Goal: Check status: Check status

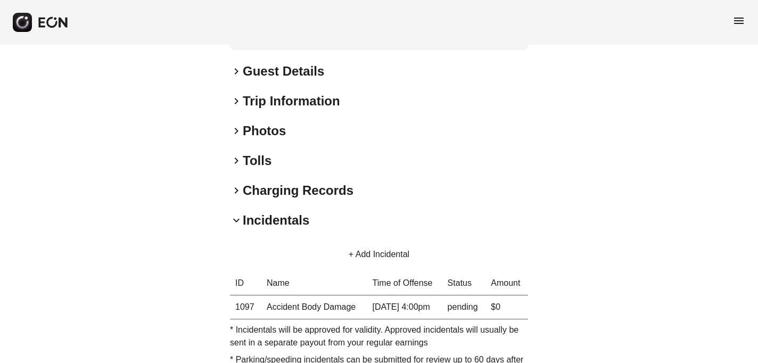
click at [735, 22] on span "menu" at bounding box center [739, 20] width 13 height 13
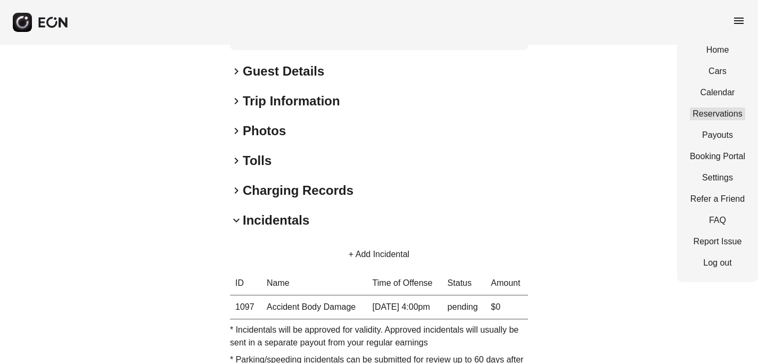
click at [721, 115] on link "Reservations" at bounding box center [717, 114] width 55 height 13
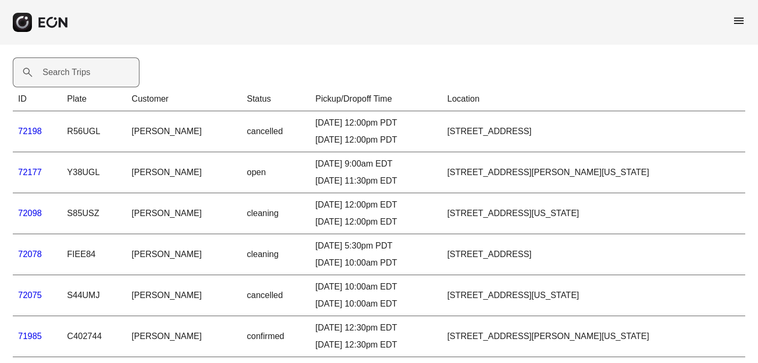
click at [59, 75] on label "Search Trips" at bounding box center [67, 72] width 48 height 13
click at [59, 75] on Trips "Search Trips" at bounding box center [76, 72] width 127 height 30
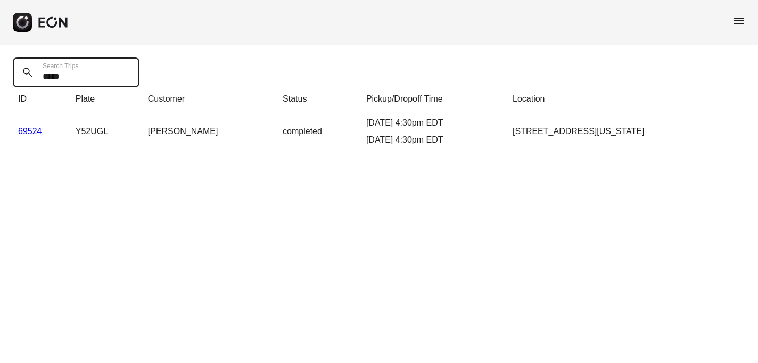
type Trips "*****"
click at [22, 133] on link "69524" at bounding box center [30, 131] width 24 height 9
